Goal: Information Seeking & Learning: Learn about a topic

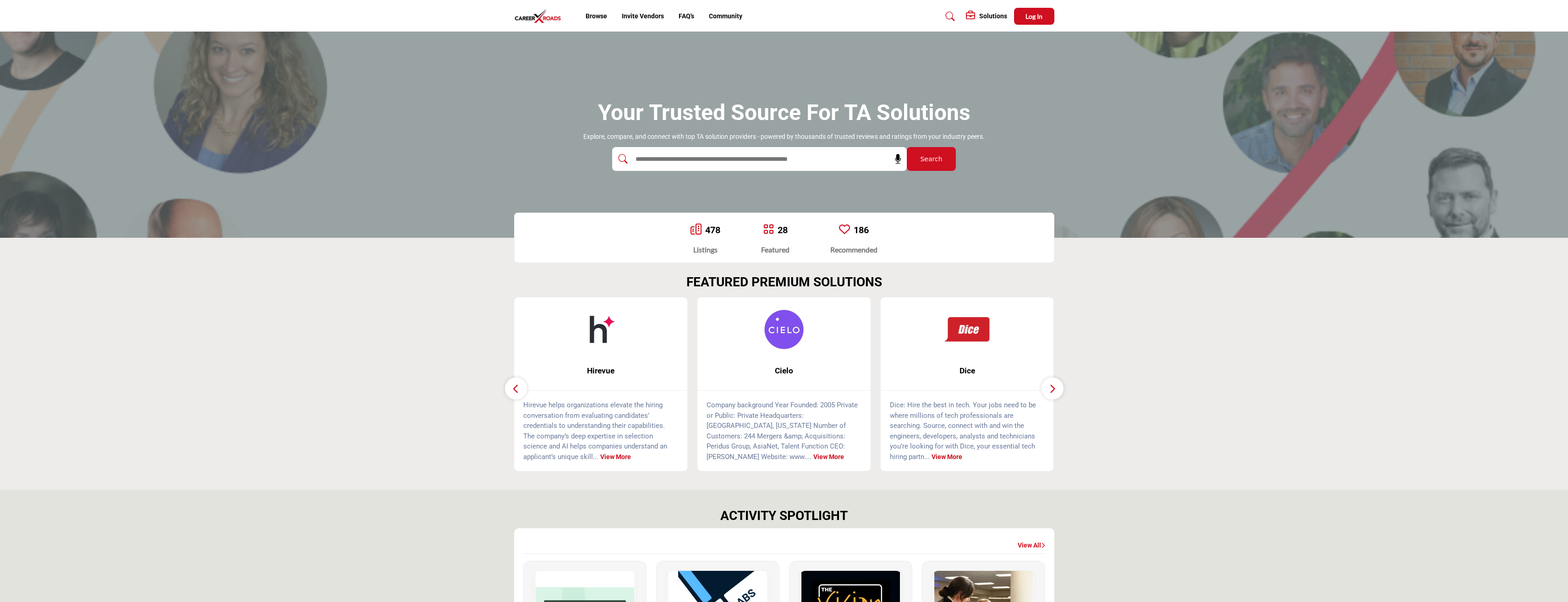
click at [826, 158] on input "text" at bounding box center [740, 159] width 219 height 14
type input "***"
click at [925, 158] on span "Search" at bounding box center [931, 159] width 22 height 10
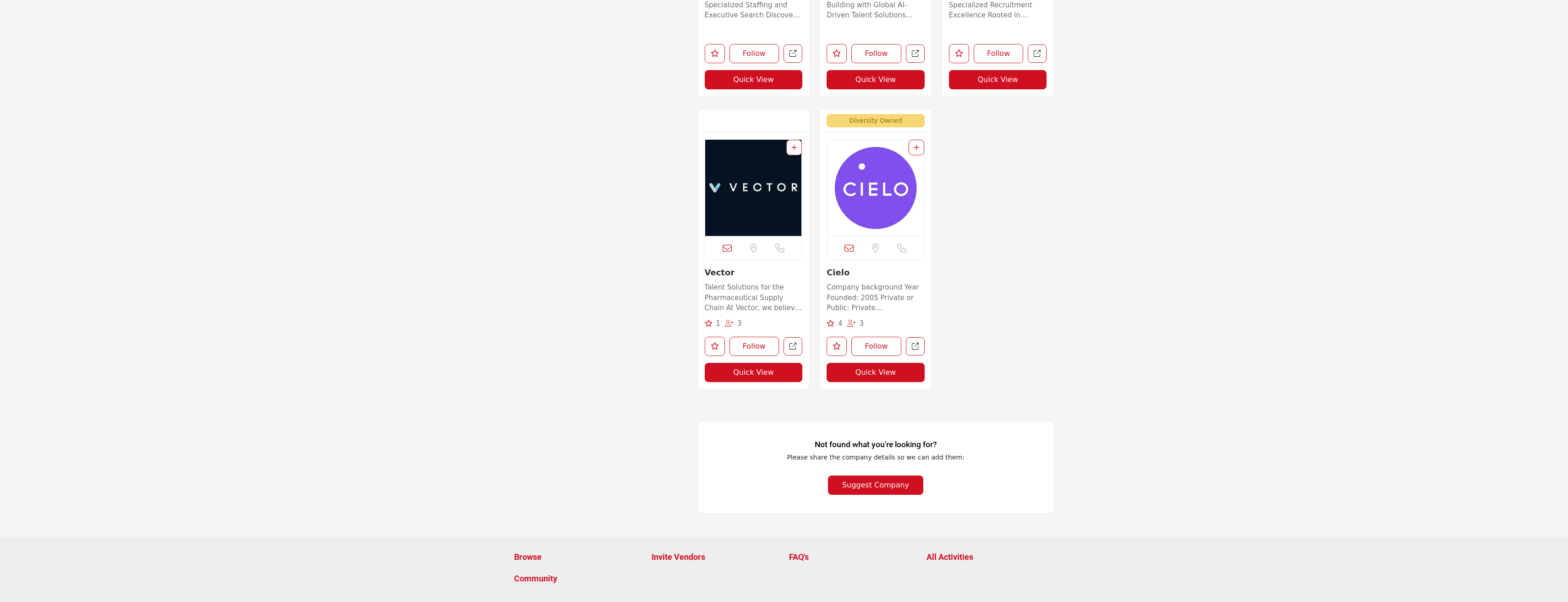
scroll to position [2612, 0]
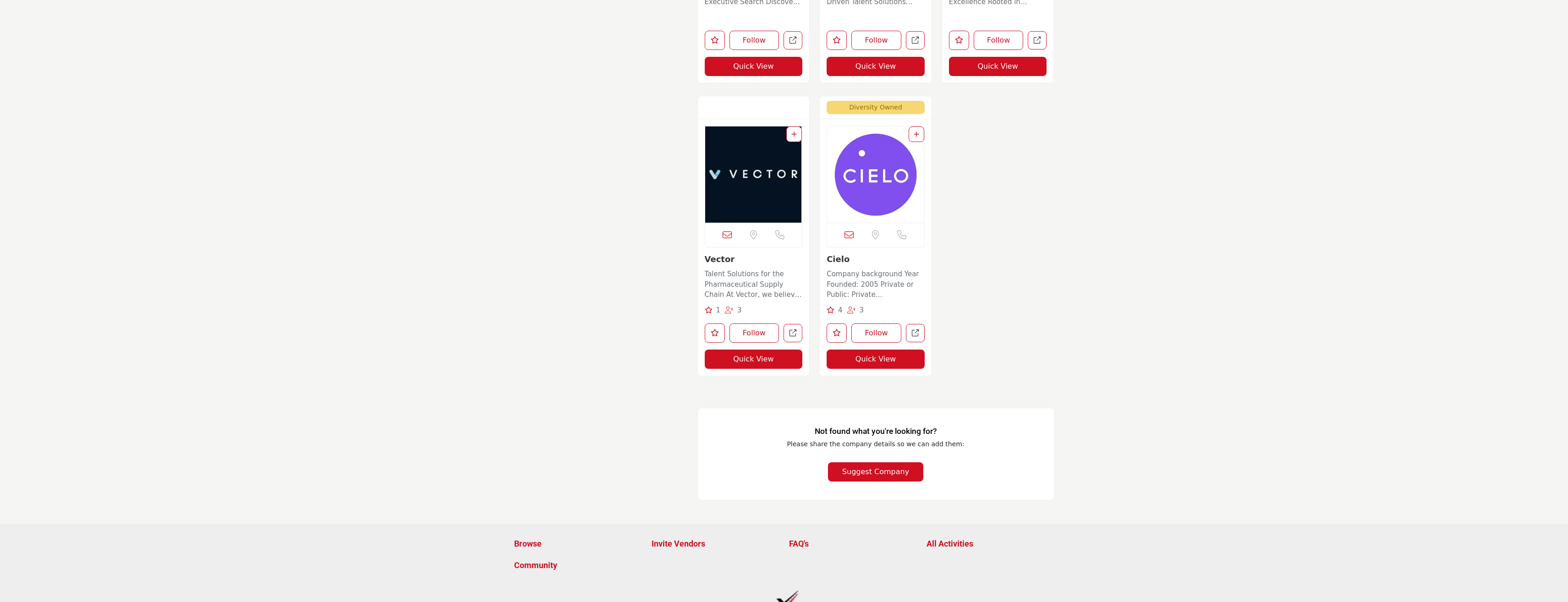
click at [837, 255] on link "Cielo" at bounding box center [838, 259] width 23 height 10
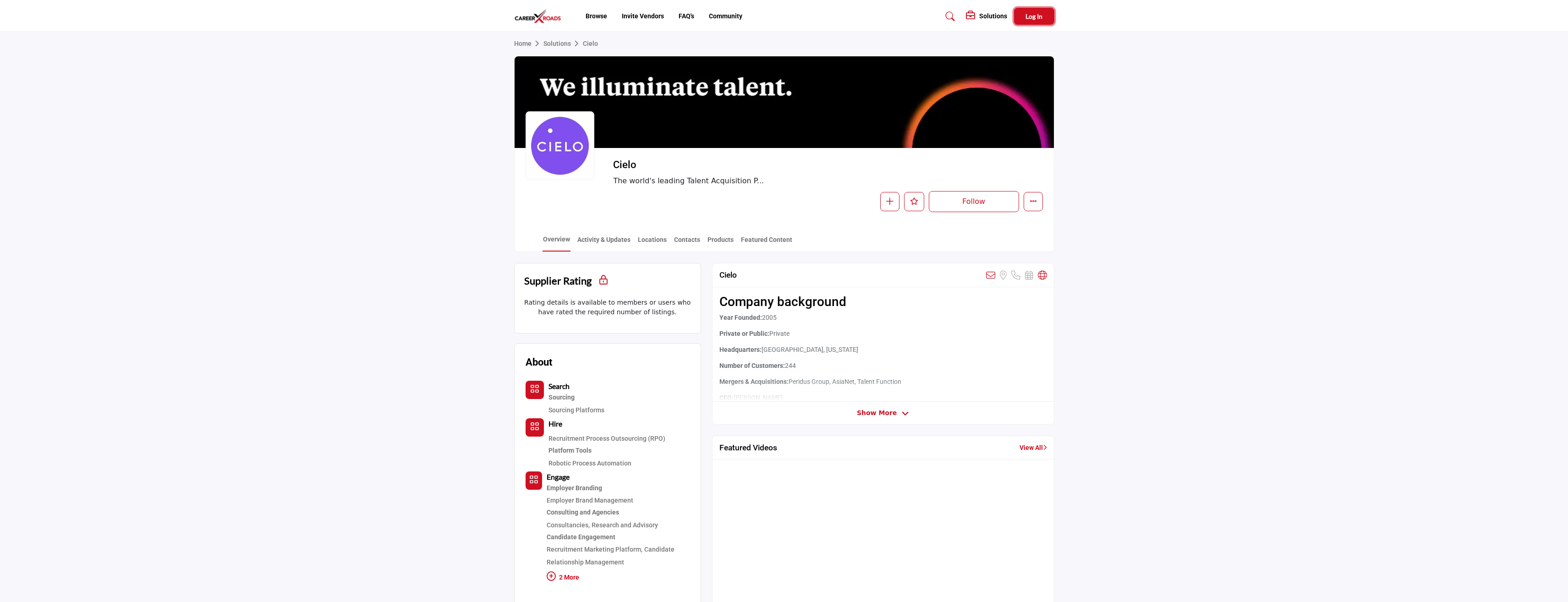
click at [1035, 18] on span "Log In" at bounding box center [1034, 16] width 17 height 8
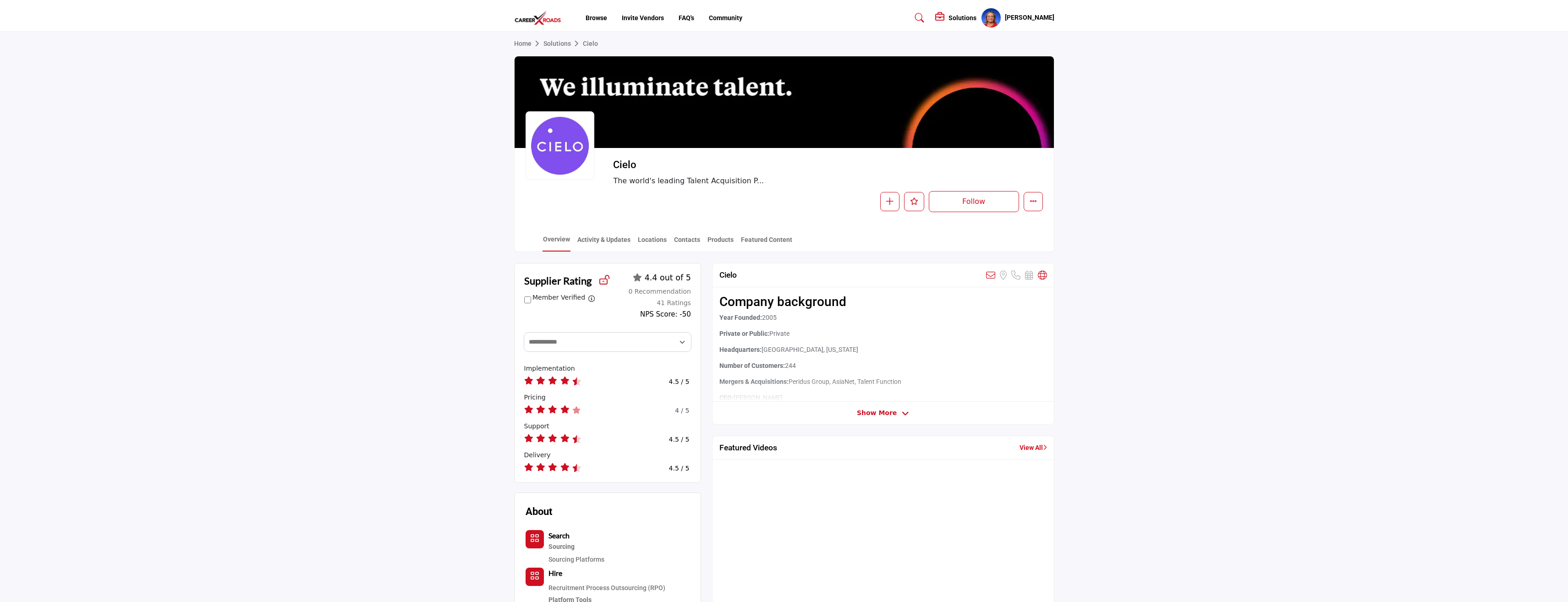
click at [550, 43] on link "Solutions" at bounding box center [563, 43] width 40 height 7
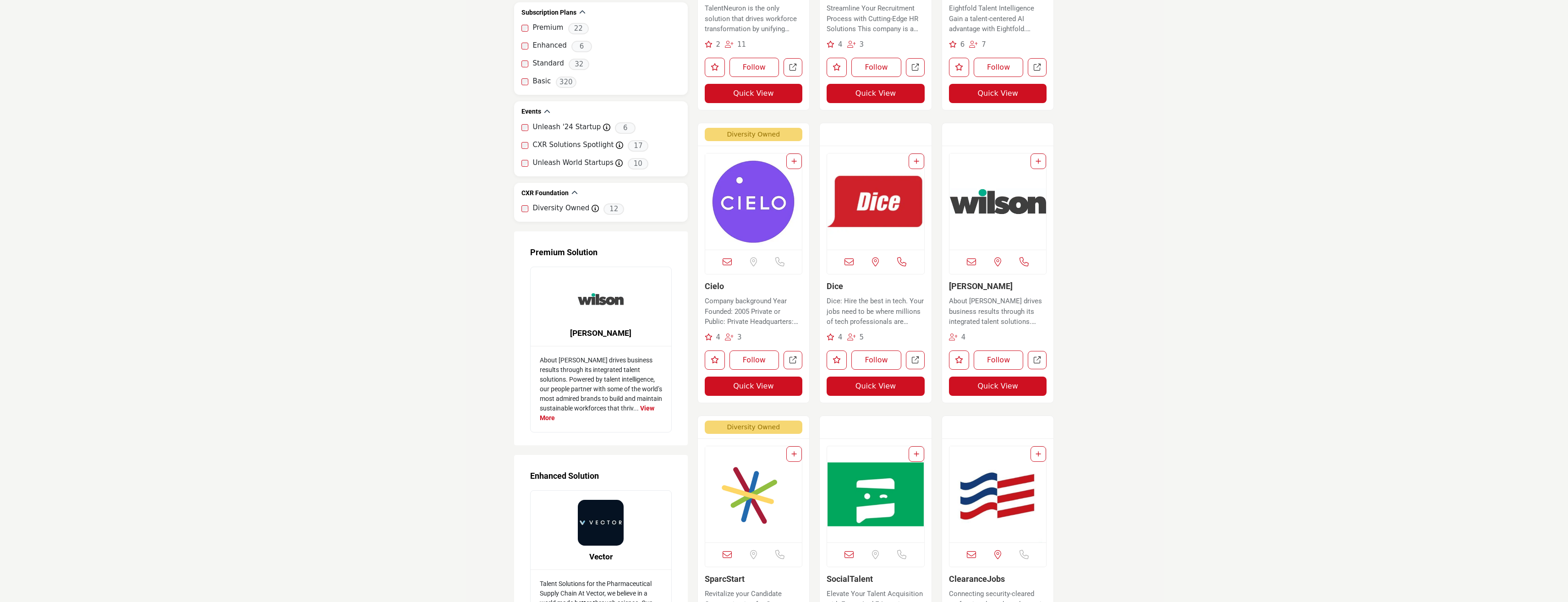
scroll to position [917, 0]
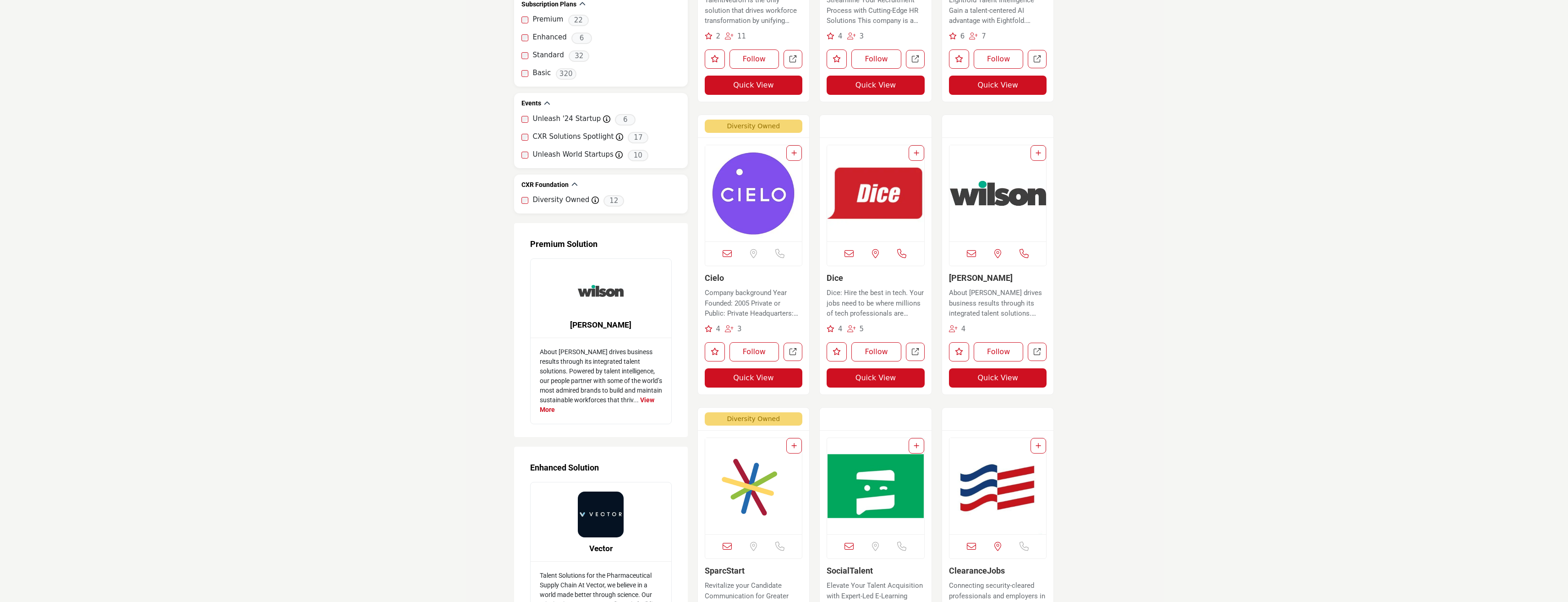
click at [970, 280] on link "[PERSON_NAME]" at bounding box center [981, 278] width 64 height 10
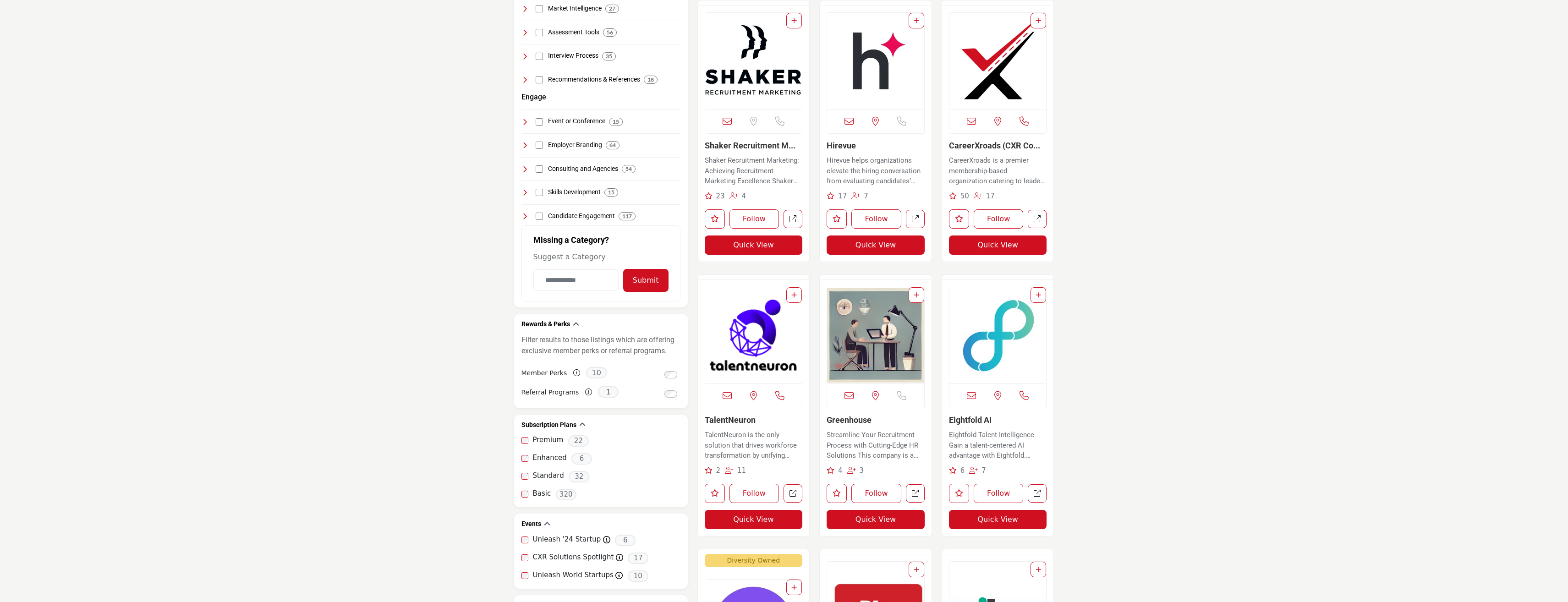
scroll to position [212, 0]
